Goal: Register for event/course

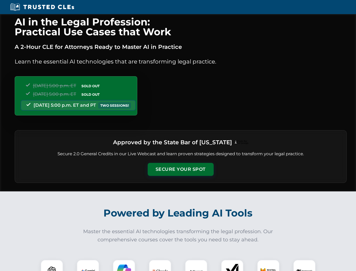
click at [181, 169] on button "Secure Your Spot" at bounding box center [181, 169] width 66 height 13
click at [52, 265] on img at bounding box center [52, 271] width 16 height 16
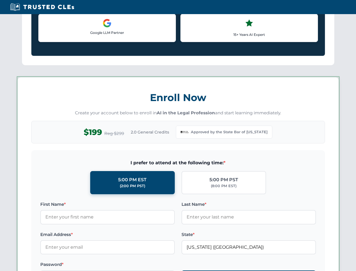
click at [124, 265] on label "Password *" at bounding box center [107, 264] width 135 height 7
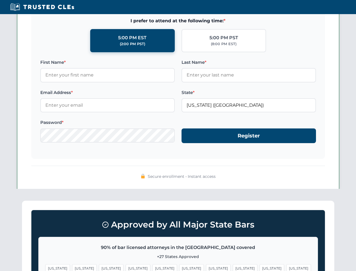
click at [260, 265] on span "[US_STATE]" at bounding box center [272, 268] width 25 height 8
